Goal: Information Seeking & Learning: Find specific page/section

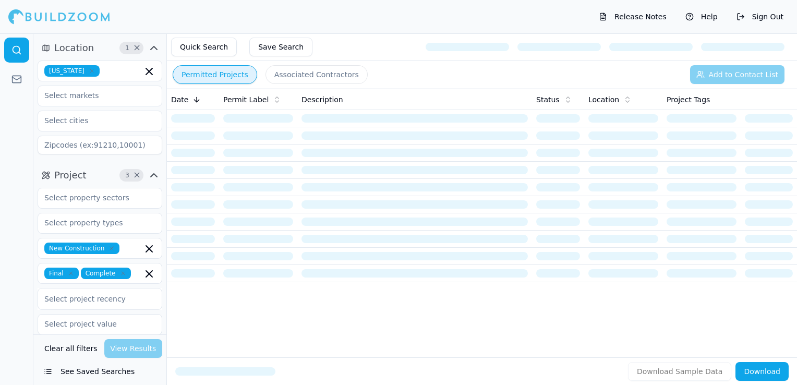
click at [89, 69] on icon "button" at bounding box center [92, 71] width 6 height 6
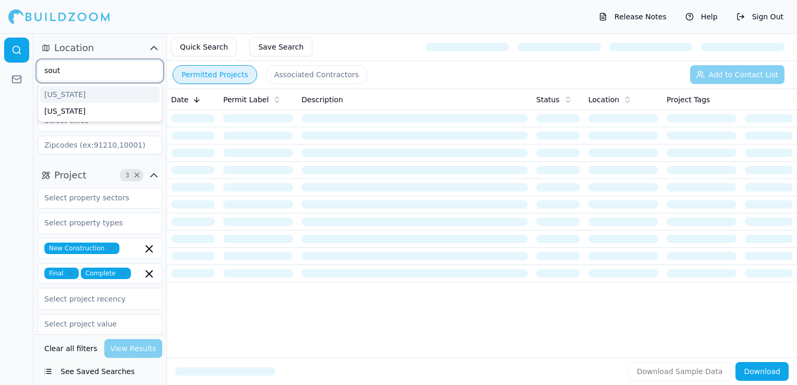
type input "south"
click at [76, 89] on div "[US_STATE]" at bounding box center [99, 94] width 119 height 17
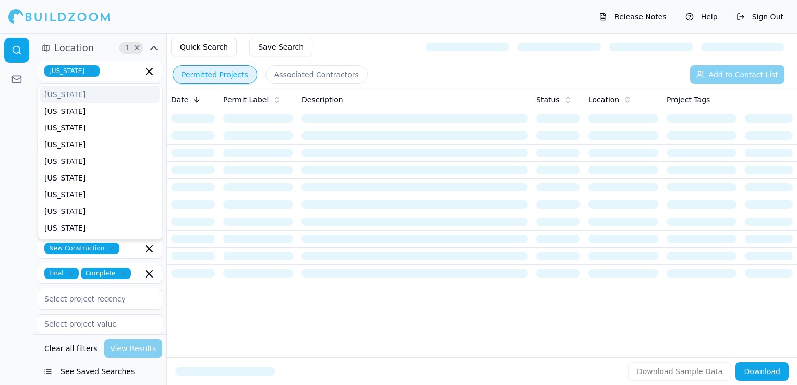
click at [257, 9] on div "Release Notes Help Sign Out" at bounding box center [398, 16] width 797 height 33
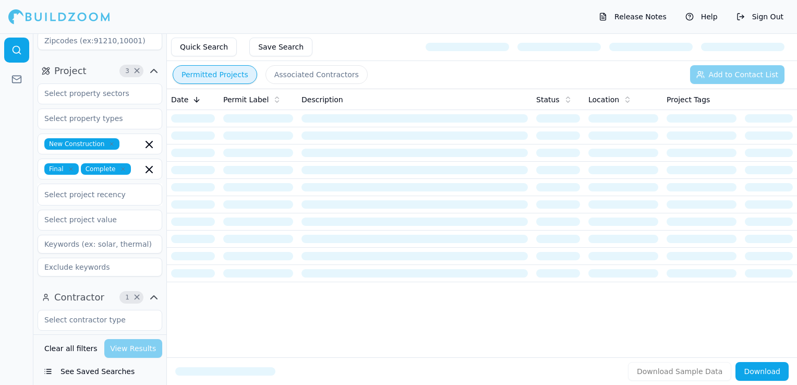
scroll to position [209, 0]
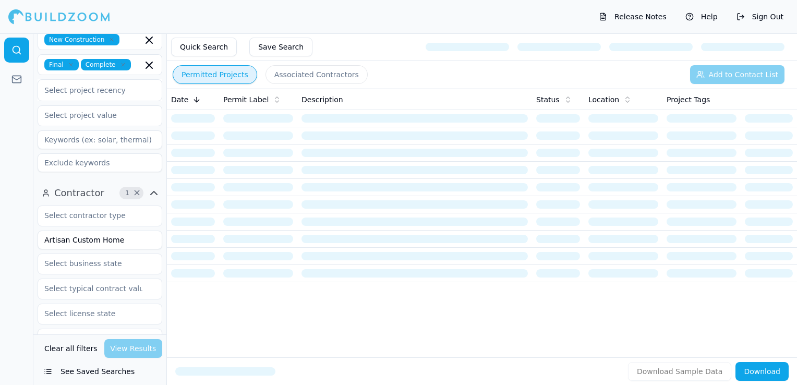
drag, startPoint x: 117, startPoint y: 242, endPoint x: 44, endPoint y: 245, distance: 73.0
click at [44, 245] on input "Artisan Custom Home" at bounding box center [100, 239] width 125 height 19
type input "Latitude 34 Construction"
click at [393, 32] on div "Release Notes Help Sign Out" at bounding box center [398, 16] width 797 height 33
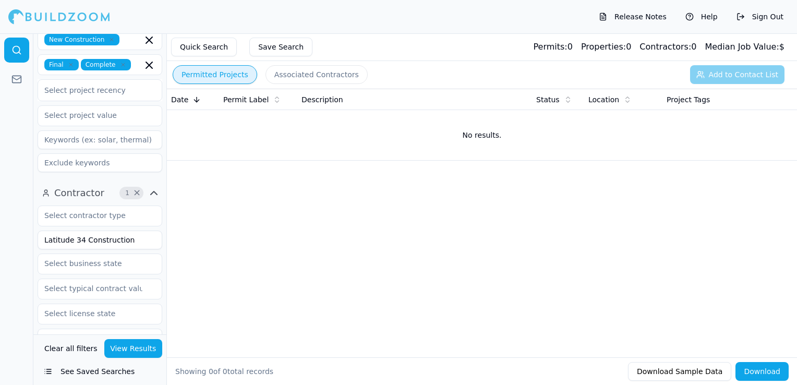
click at [108, 38] on icon "button" at bounding box center [111, 39] width 6 height 6
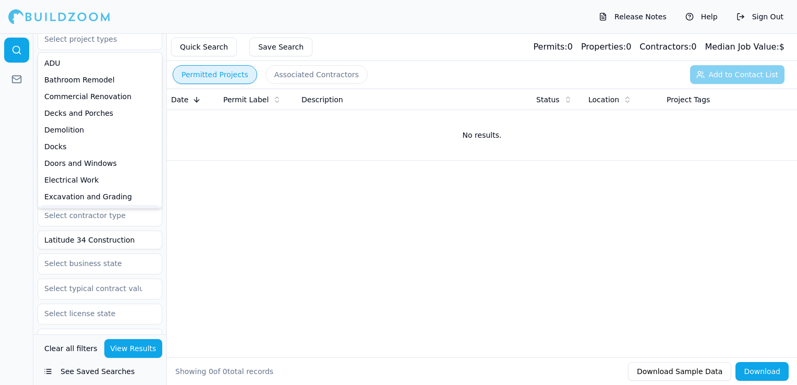
click at [115, 347] on button "View Results" at bounding box center [133, 348] width 58 height 19
